Goal: Transaction & Acquisition: Purchase product/service

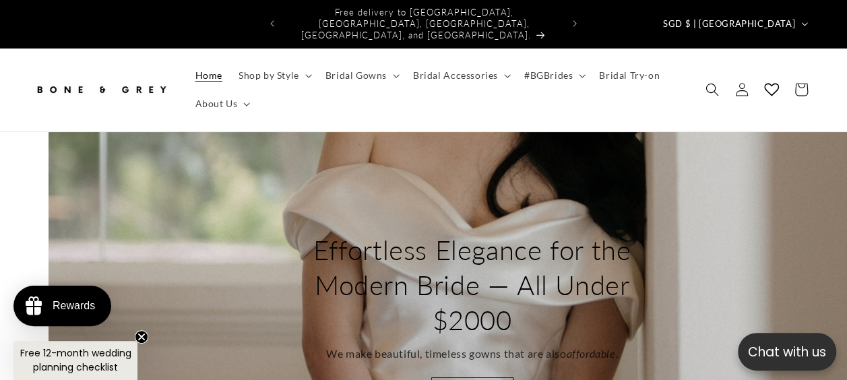
scroll to position [0, 1693]
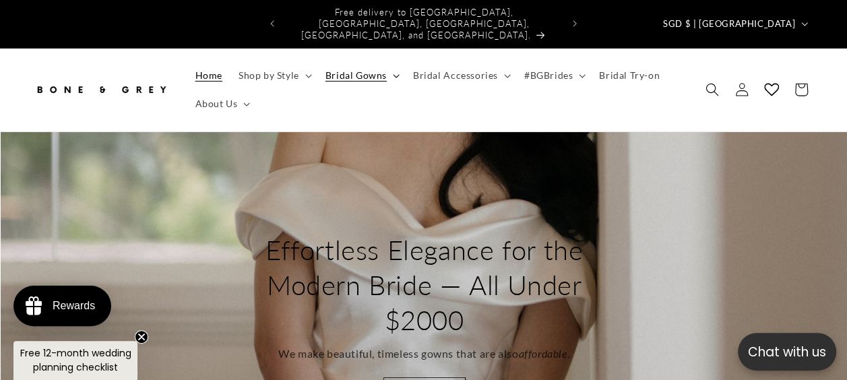
click at [344, 69] on span "Bridal Gowns" at bounding box center [355, 75] width 61 height 12
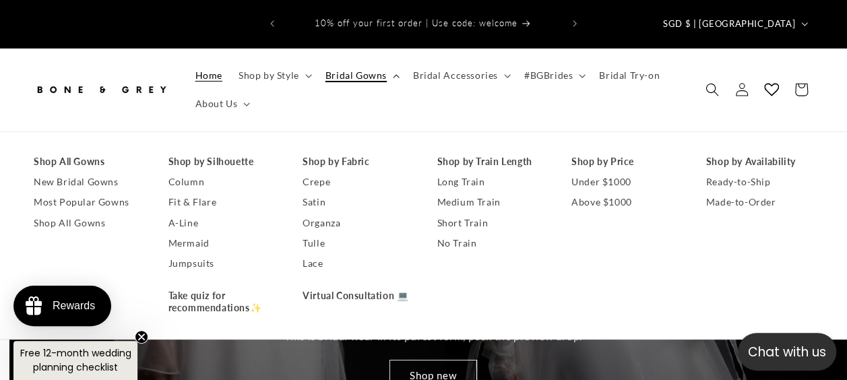
scroll to position [0, 2539]
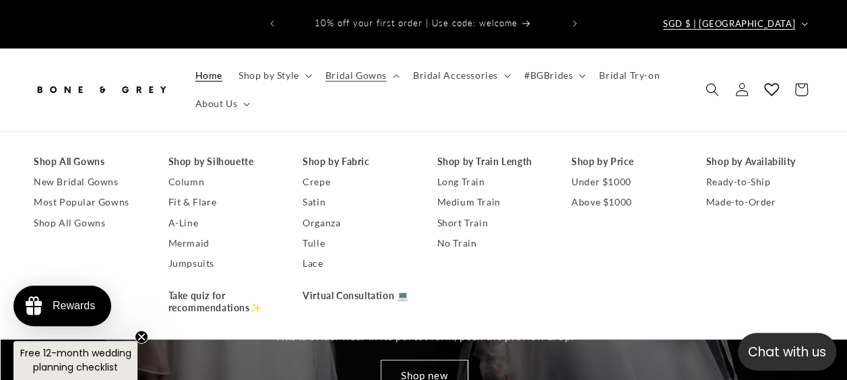
click at [791, 18] on span "SGD $ | [GEOGRAPHIC_DATA]" at bounding box center [729, 24] width 132 height 13
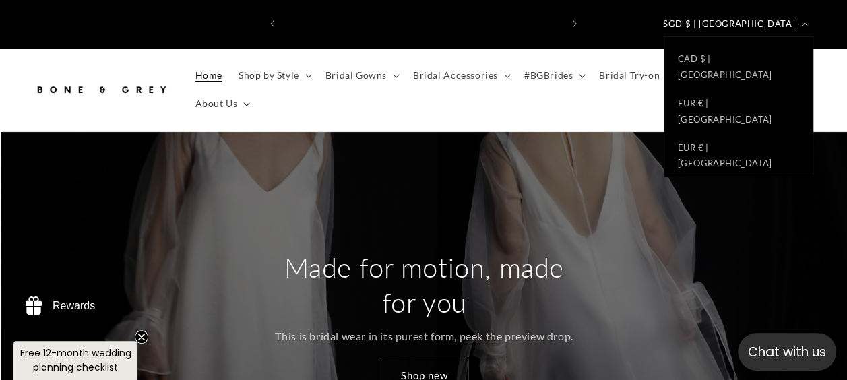
scroll to position [0, 0]
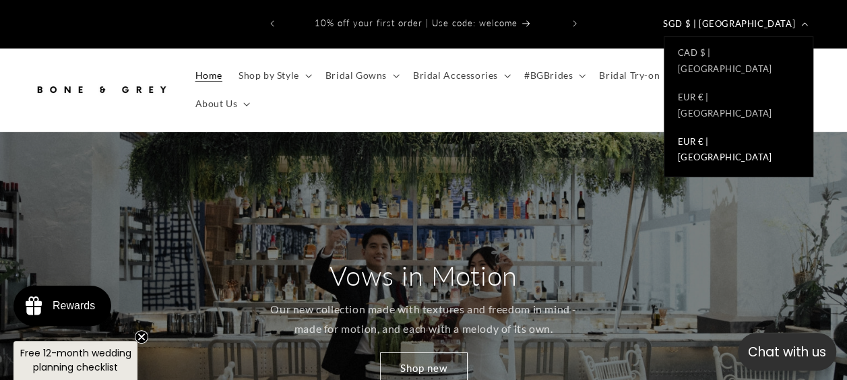
click at [740, 127] on link "EUR € | [GEOGRAPHIC_DATA]" at bounding box center [738, 149] width 148 height 44
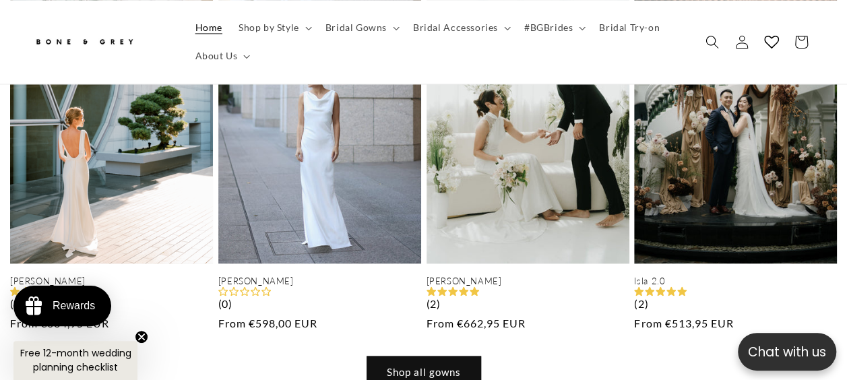
scroll to position [1145, 0]
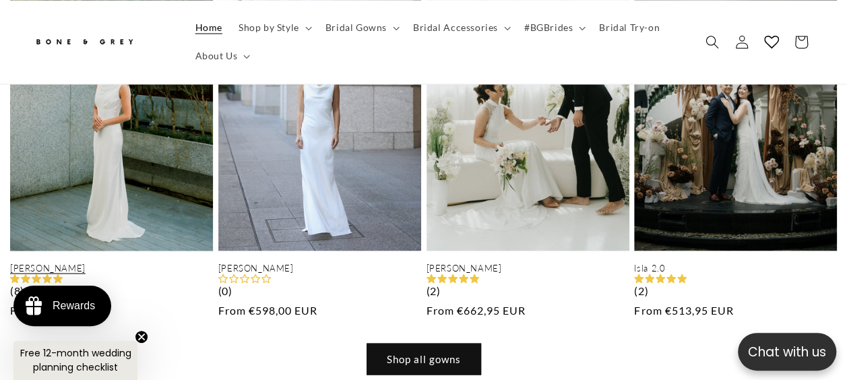
click at [121, 262] on link "[PERSON_NAME]" at bounding box center [111, 267] width 203 height 11
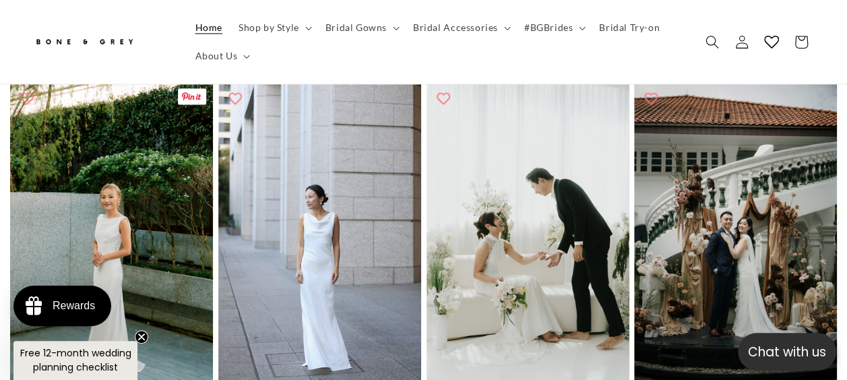
scroll to position [0, 0]
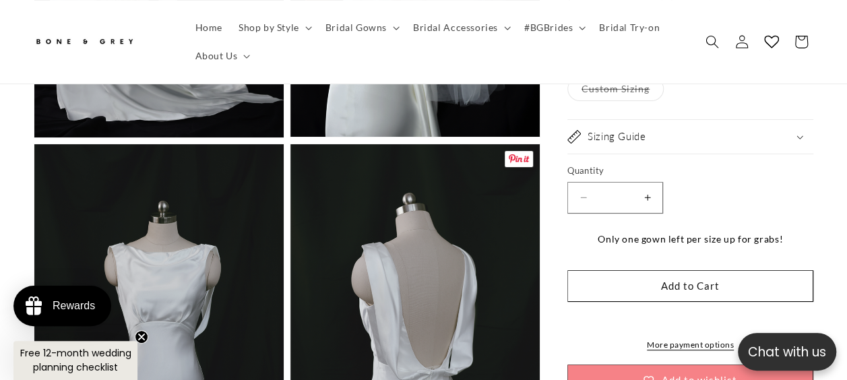
scroll to position [0, 556]
